Goal: Information Seeking & Learning: Check status

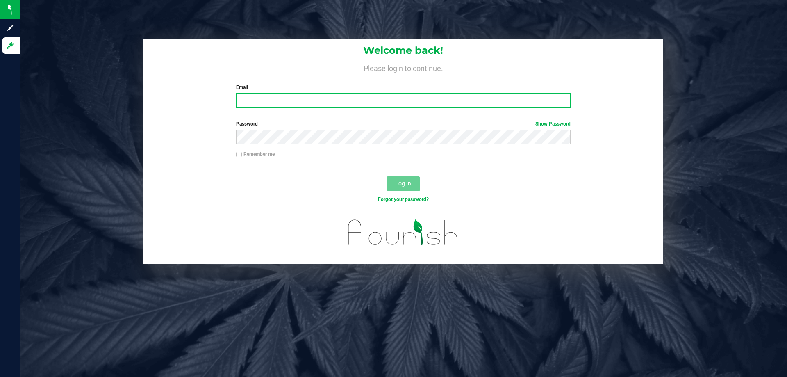
click at [357, 102] on input "Email" at bounding box center [403, 100] width 334 height 15
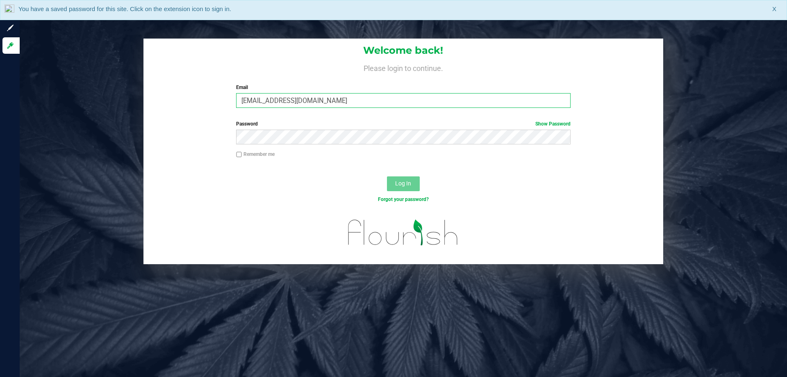
type input "[EMAIL_ADDRESS][DOMAIN_NAME]"
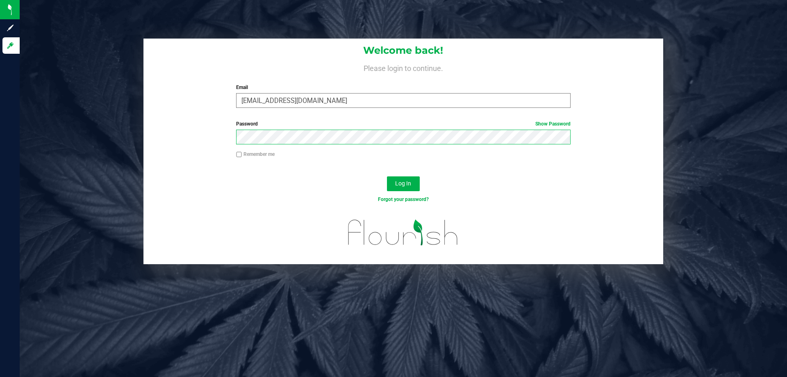
click at [387, 176] on button "Log In" at bounding box center [403, 183] width 33 height 15
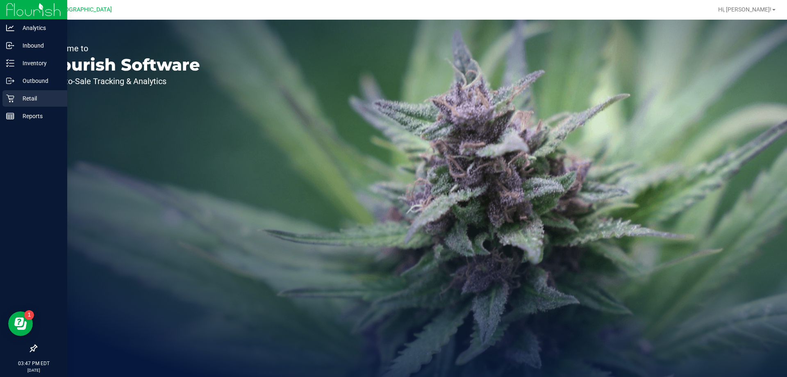
click at [27, 94] on p "Retail" at bounding box center [38, 98] width 49 height 10
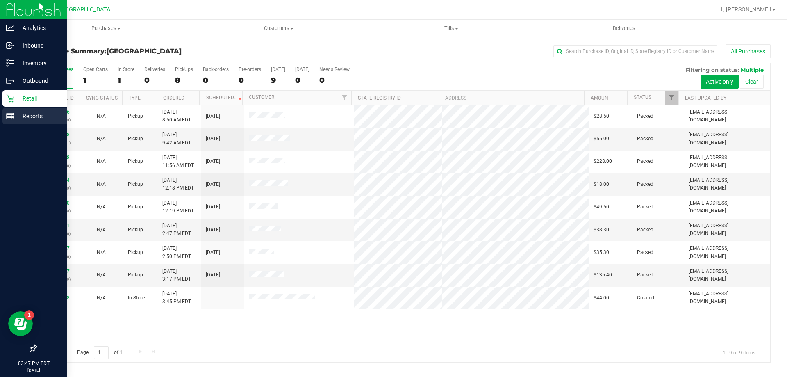
click at [32, 110] on div "Reports" at bounding box center [34, 116] width 65 height 16
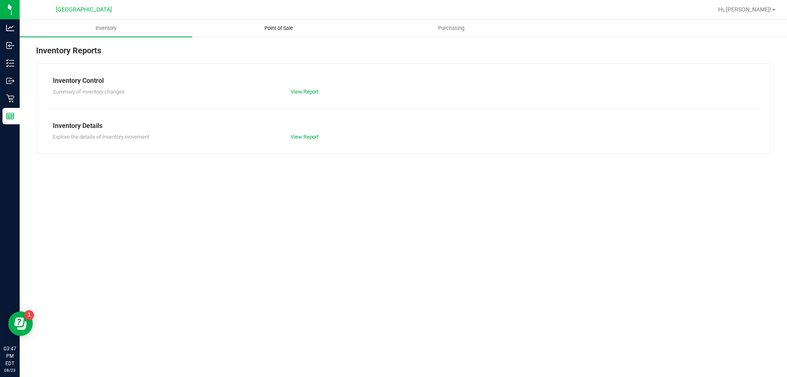
click at [287, 25] on span "Point of Sale" at bounding box center [278, 28] width 51 height 7
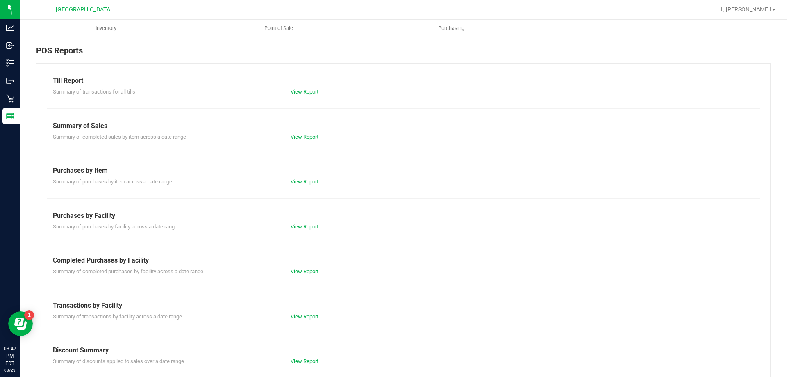
click at [306, 266] on div "Summary of completed purchases by facility across a date range View Report" at bounding box center [403, 270] width 713 height 10
click at [307, 267] on div "Summary of completed purchases by facility across a date range View Report" at bounding box center [403, 270] width 713 height 10
click at [307, 271] on link "View Report" at bounding box center [305, 271] width 28 height 6
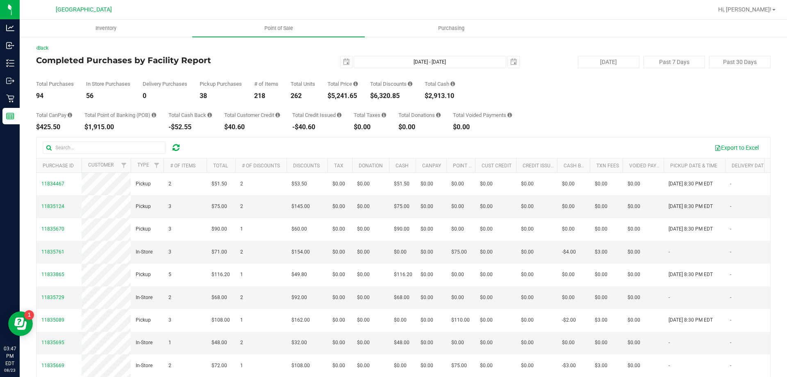
drag, startPoint x: 364, startPoint y: 96, endPoint x: 332, endPoint y: 96, distance: 31.6
click at [332, 96] on div "Total Purchases 94 In Store Purchases 56 Delivery Purchases 0 Pickup Purchases …" at bounding box center [403, 83] width 735 height 31
copy div "5,241.65"
